Goal: Information Seeking & Learning: Learn about a topic

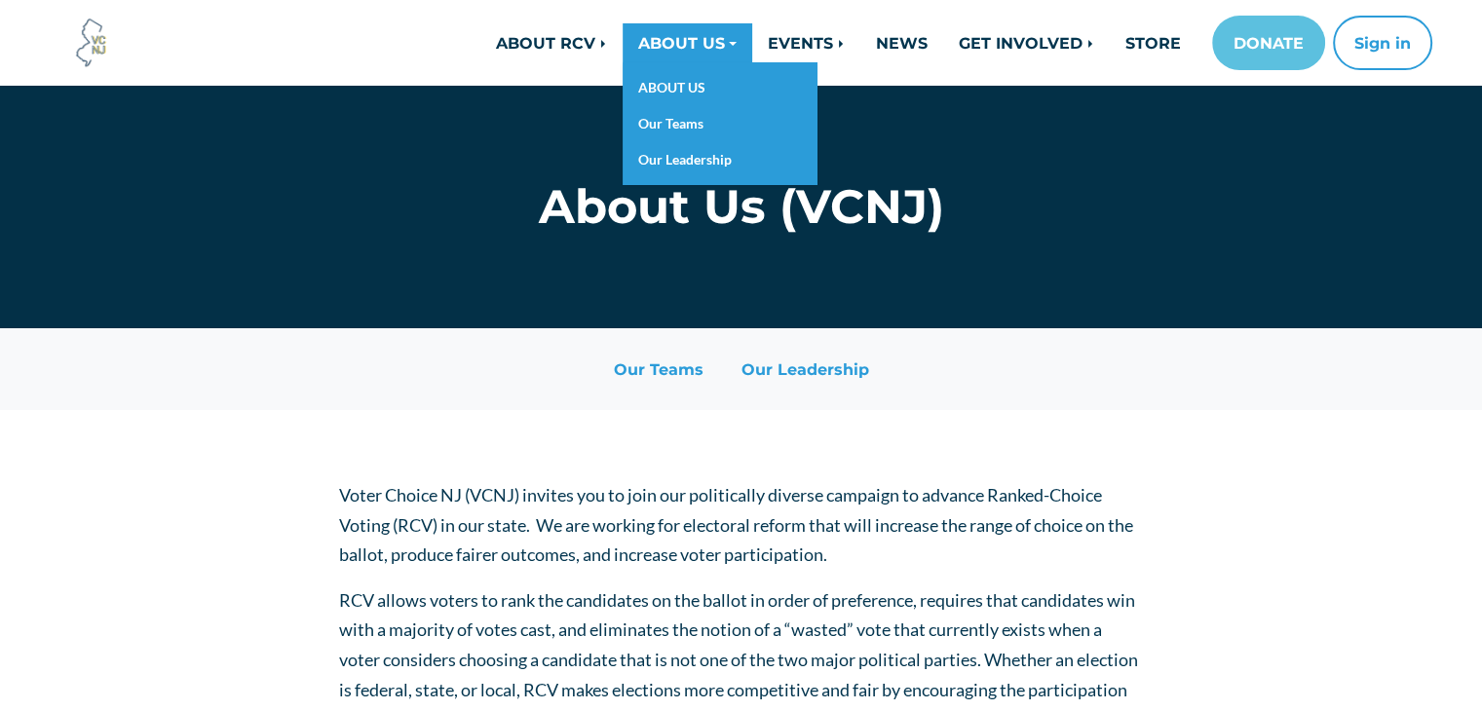
click at [670, 39] on link "ABOUT US" at bounding box center [688, 42] width 130 height 39
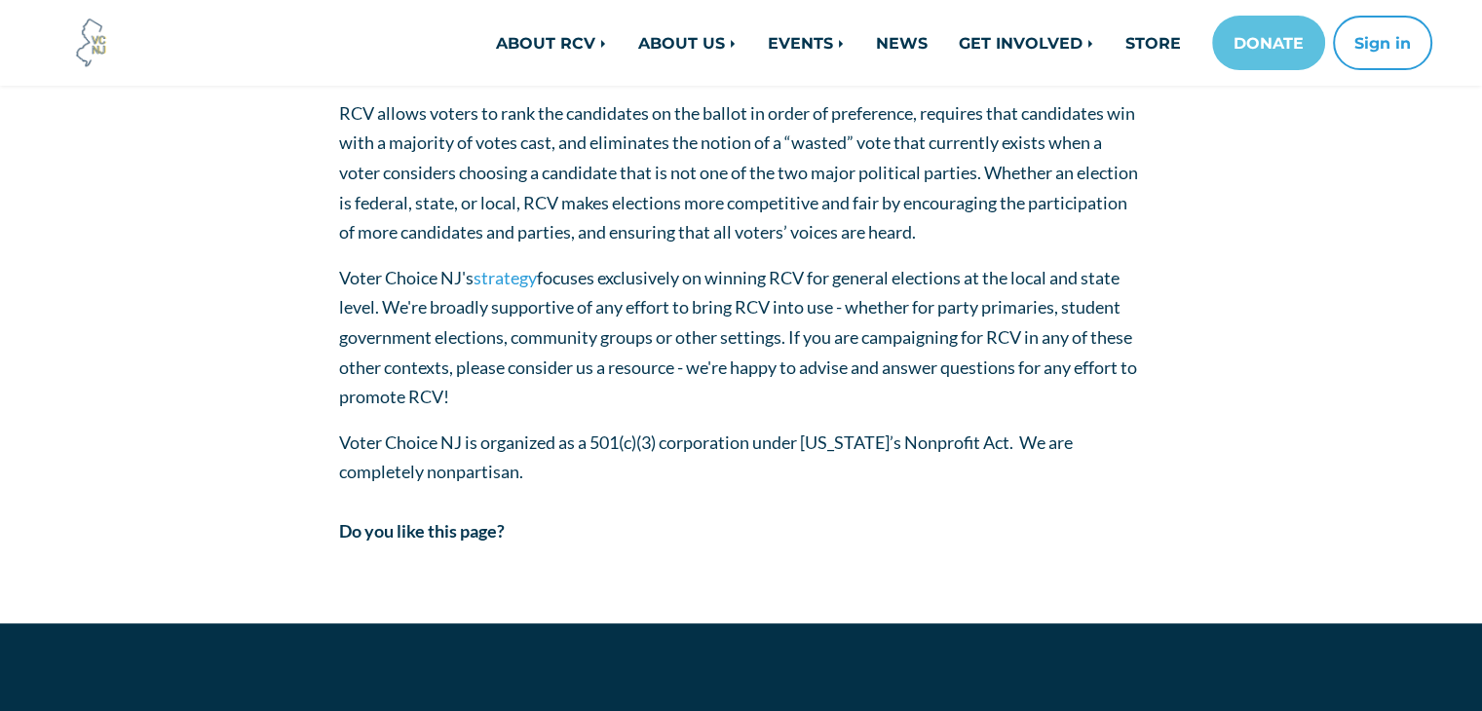
scroll to position [534, 0]
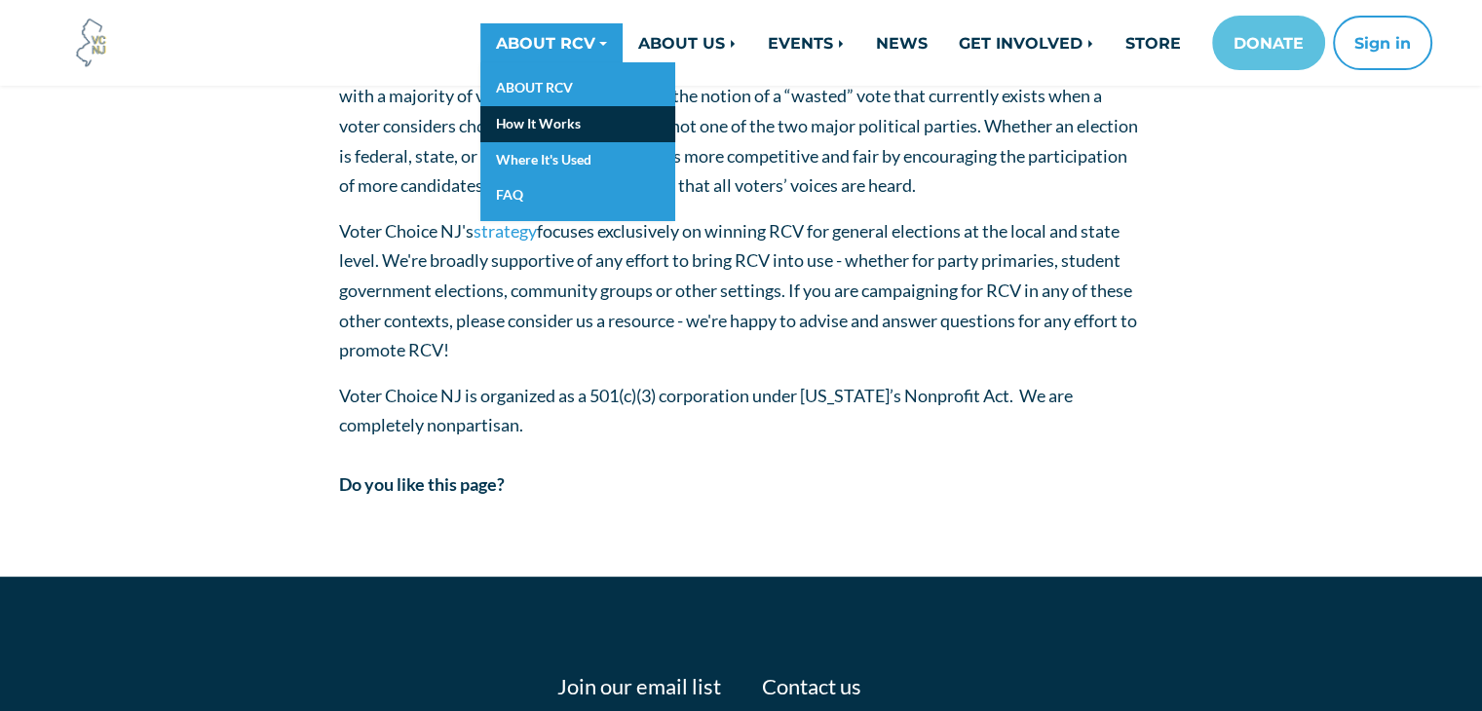
click at [538, 113] on link "How It Works" at bounding box center [577, 124] width 195 height 36
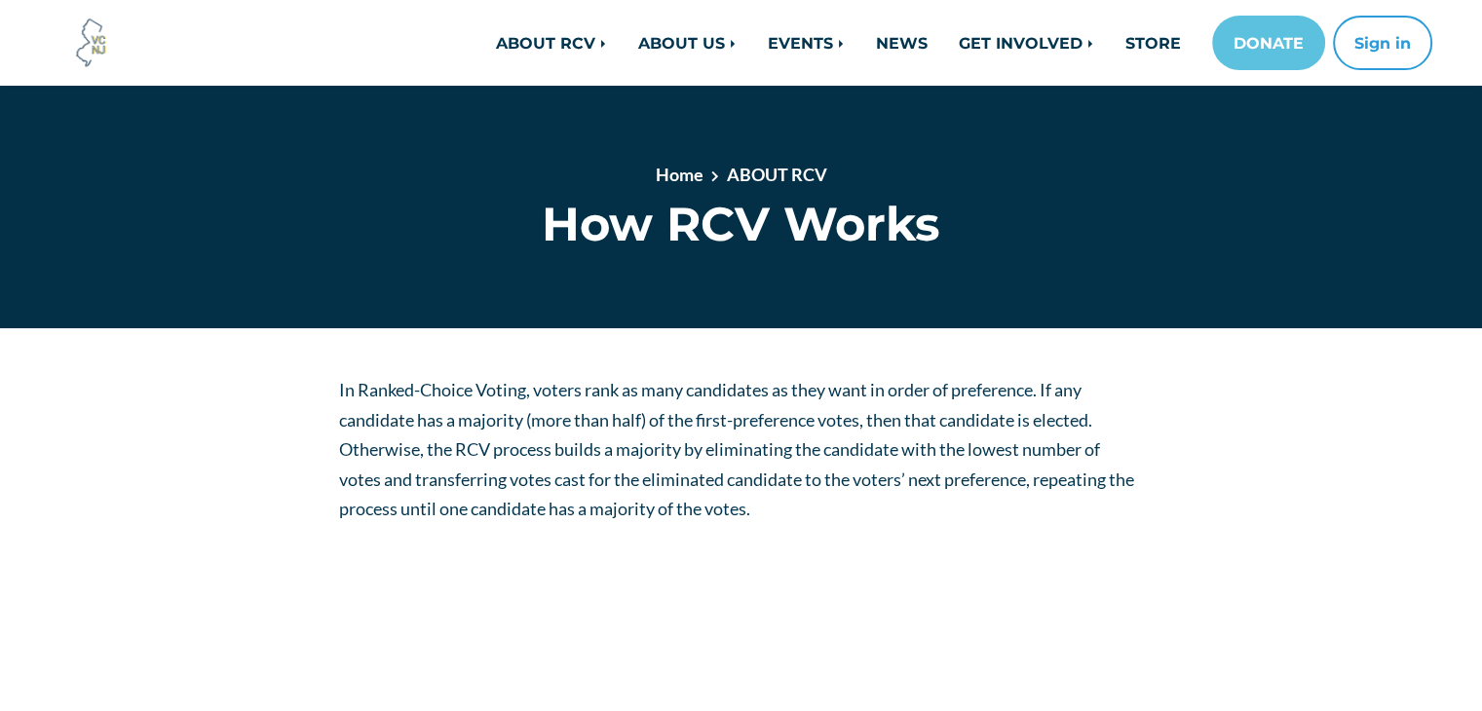
drag, startPoint x: 1489, startPoint y: 81, endPoint x: 1414, endPoint y: -30, distance: 134.1
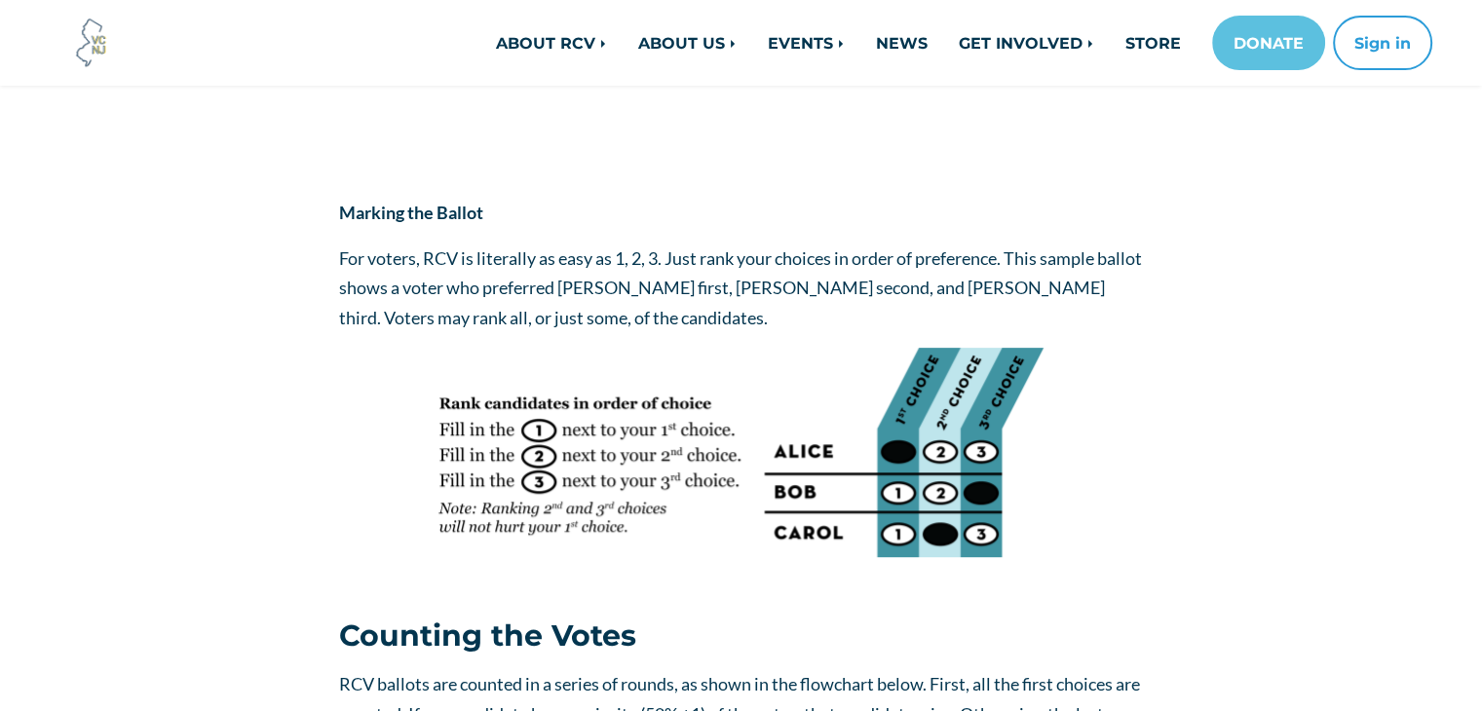
scroll to position [725, 0]
